Goal: Information Seeking & Learning: Find specific fact

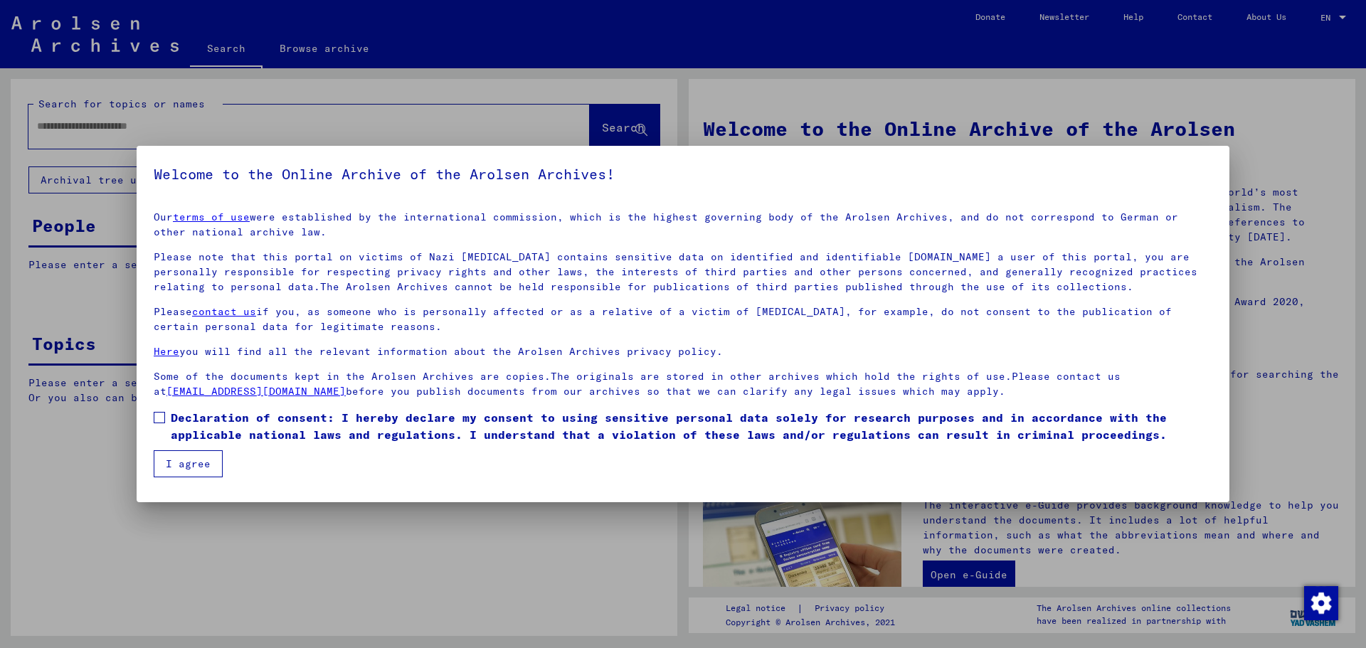
click at [161, 418] on span at bounding box center [159, 417] width 11 height 11
click at [181, 462] on button "I agree" at bounding box center [188, 463] width 69 height 27
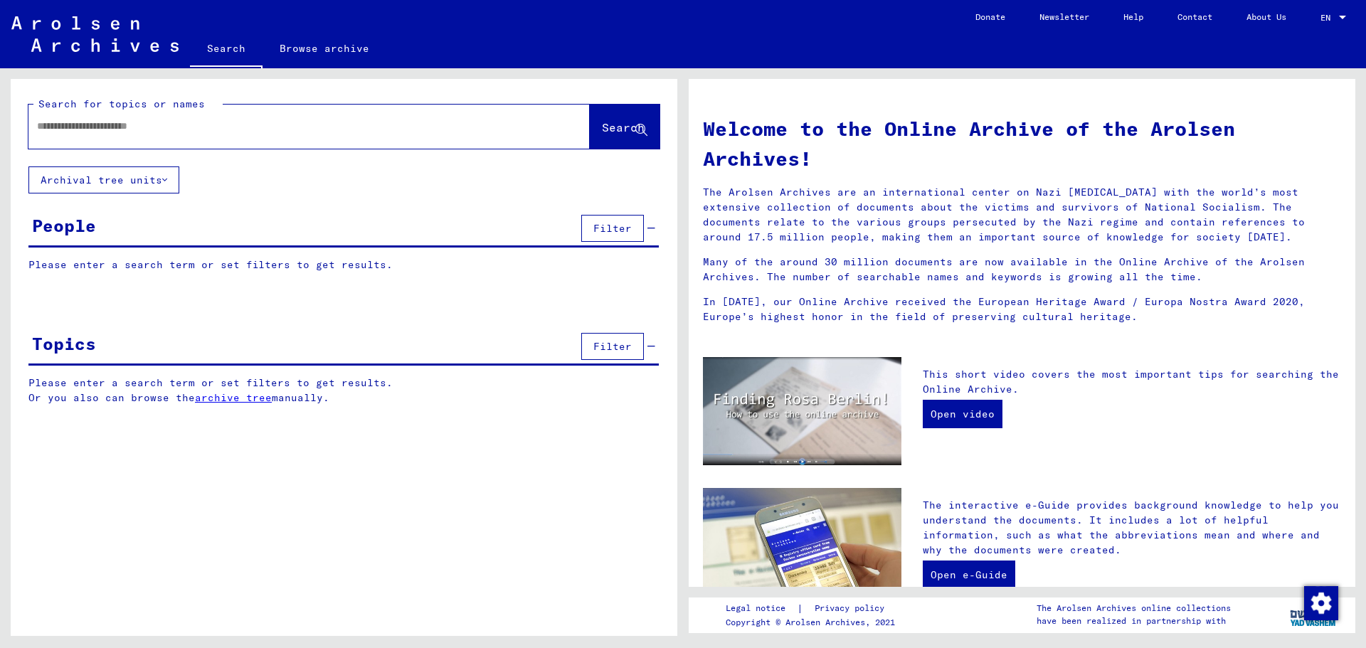
click at [37, 125] on input "text" at bounding box center [292, 126] width 510 height 15
type input "*****"
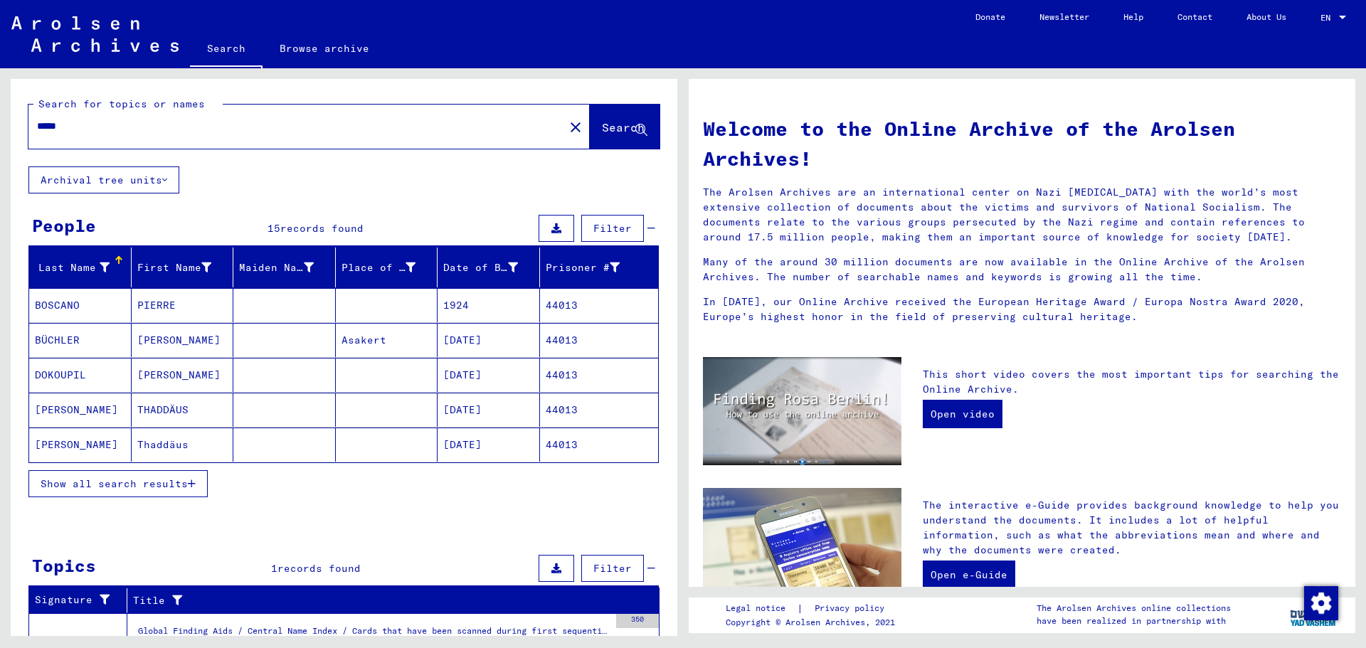
click at [159, 369] on mat-cell "[PERSON_NAME]" at bounding box center [183, 375] width 102 height 34
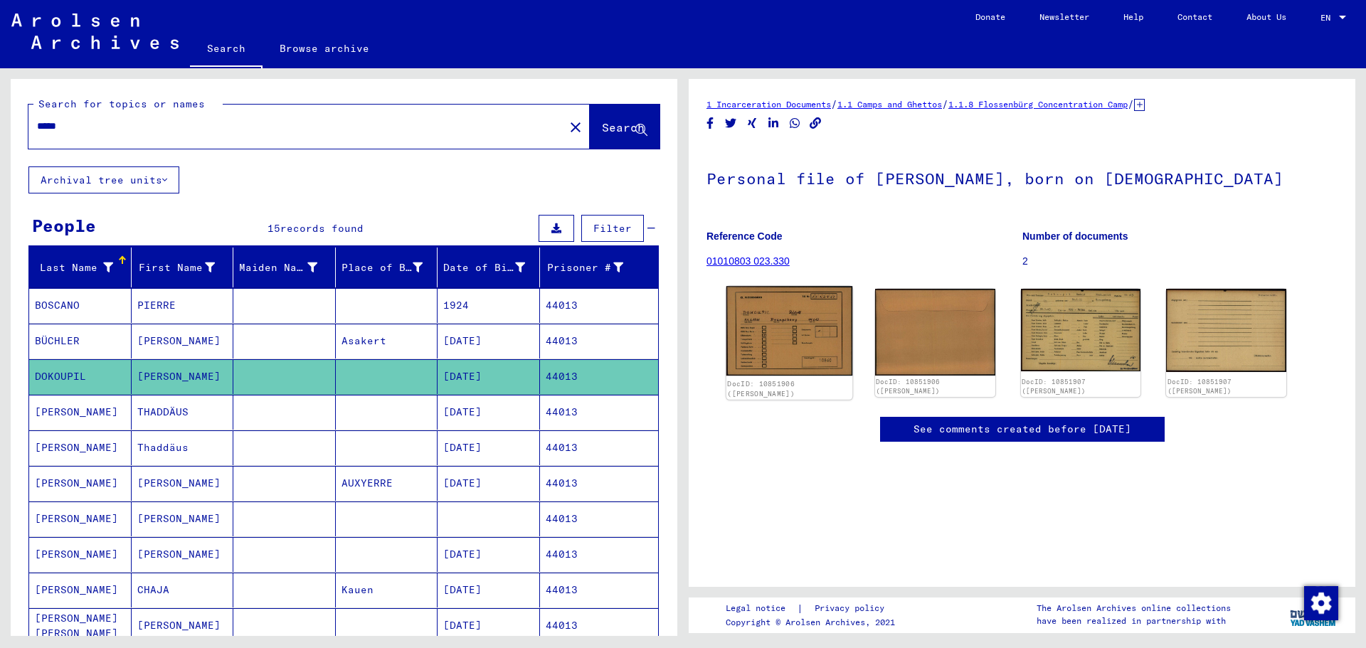
click at [793, 341] on img at bounding box center [789, 331] width 126 height 90
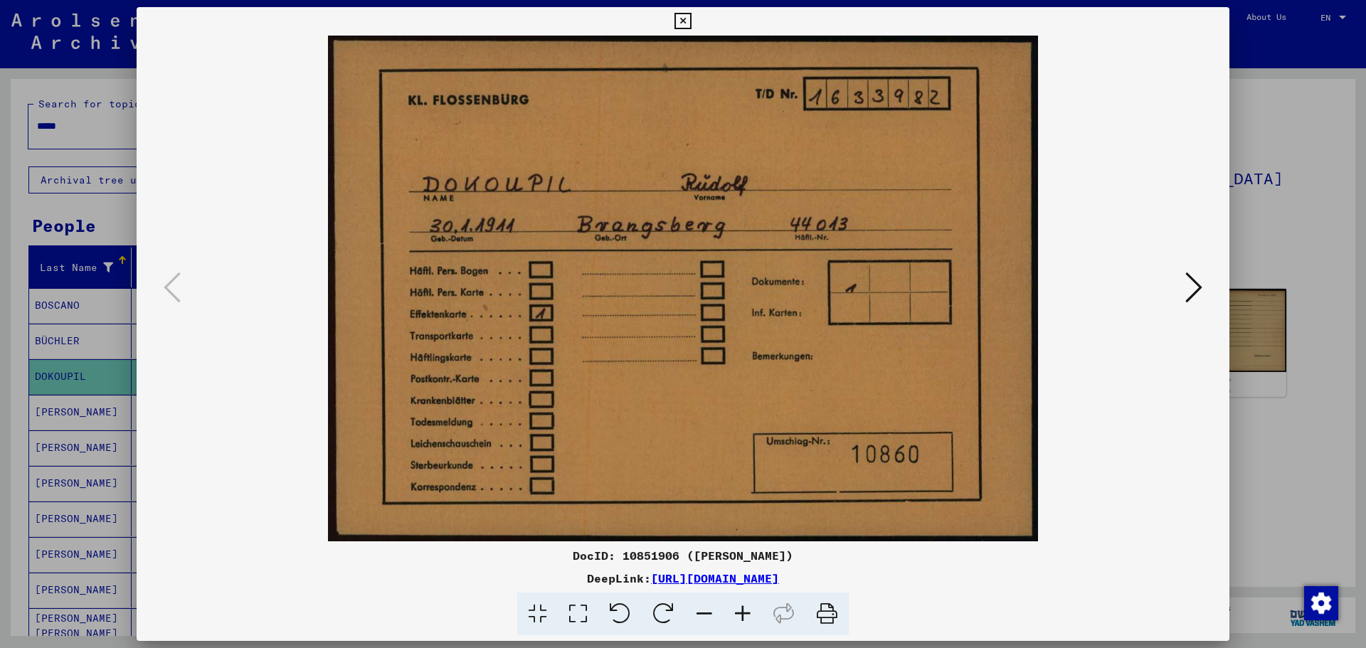
click at [1194, 286] on icon at bounding box center [1193, 287] width 17 height 34
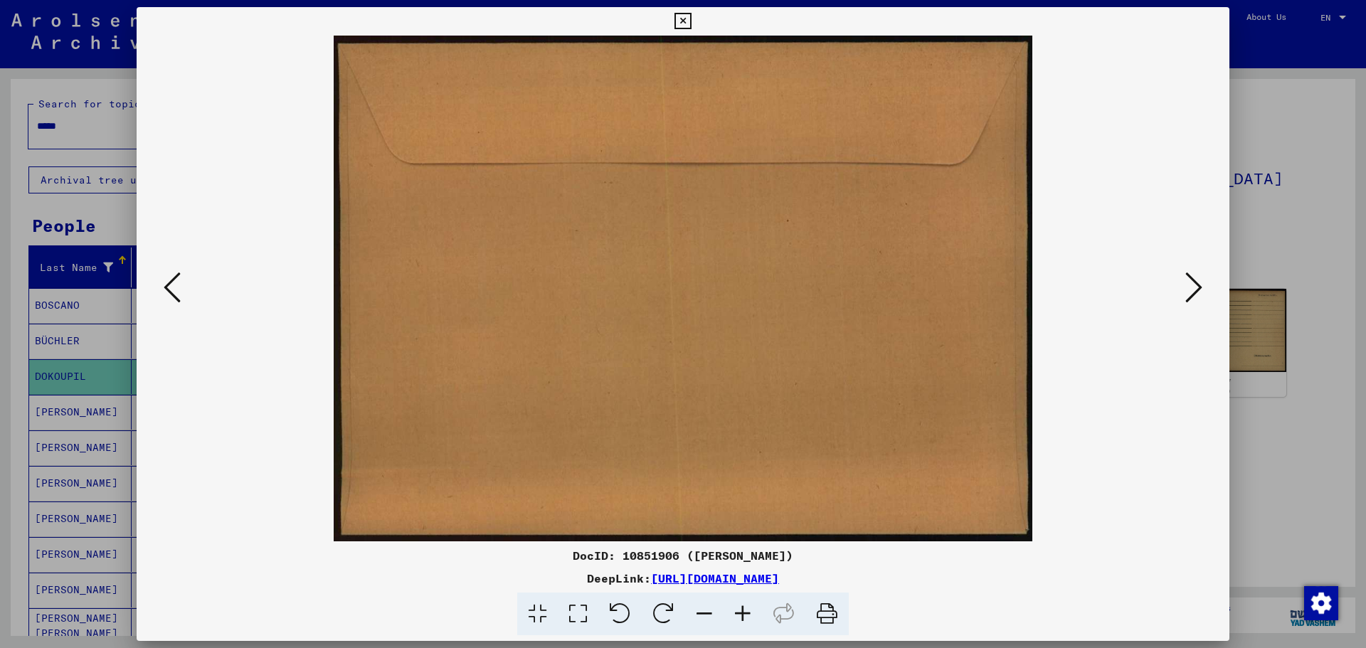
click at [1194, 286] on icon at bounding box center [1193, 287] width 17 height 34
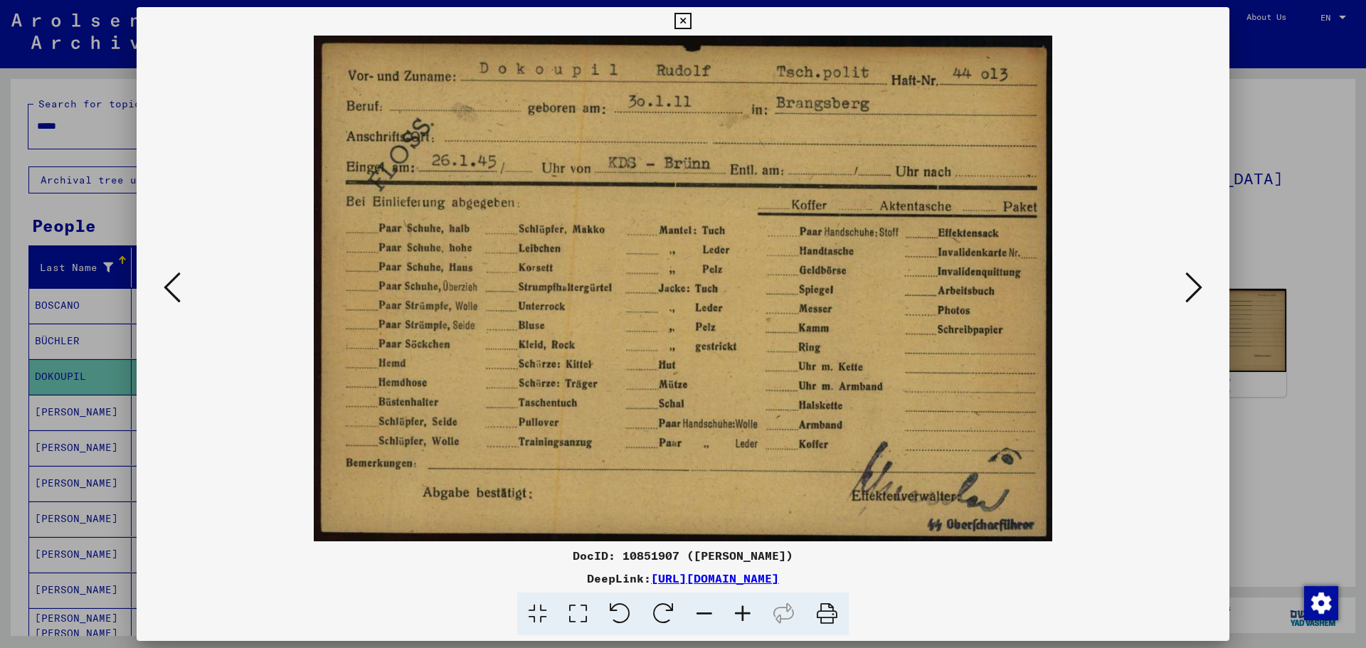
click at [1285, 235] on div at bounding box center [683, 324] width 1366 height 648
